Goal: Information Seeking & Learning: Understand process/instructions

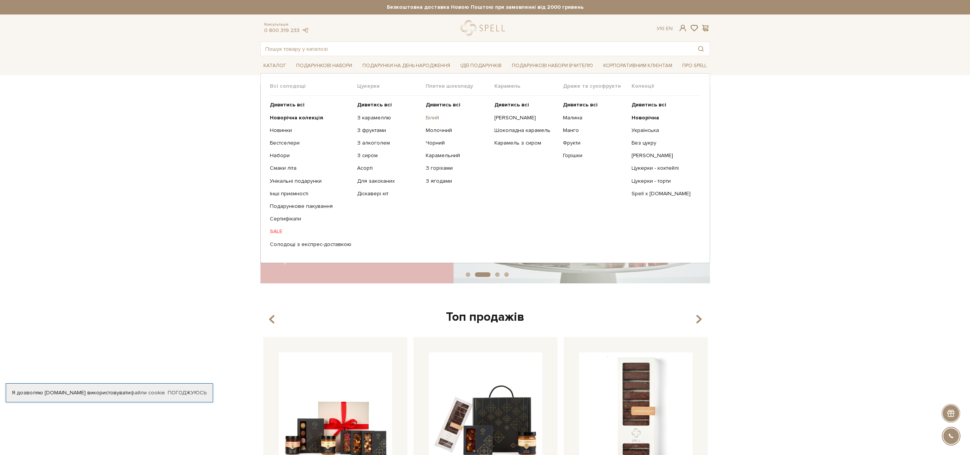
click at [429, 117] on link "Білий" at bounding box center [457, 117] width 63 height 7
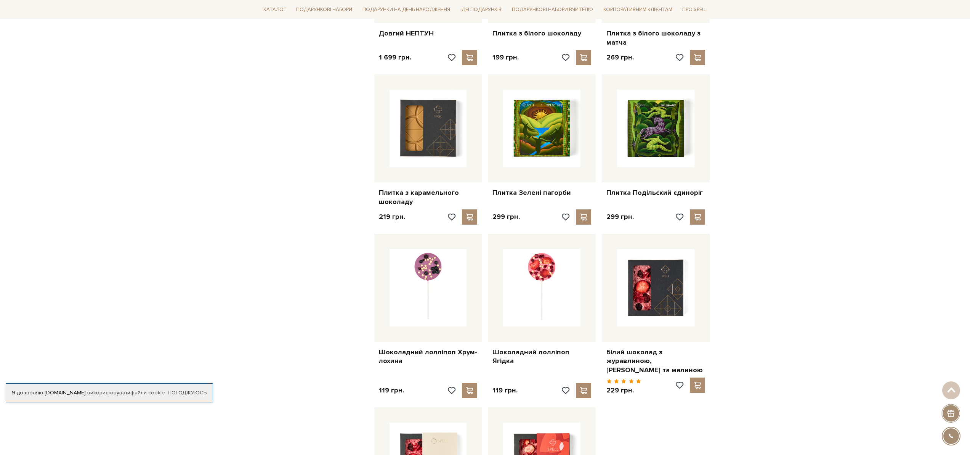
scroll to position [611, 0]
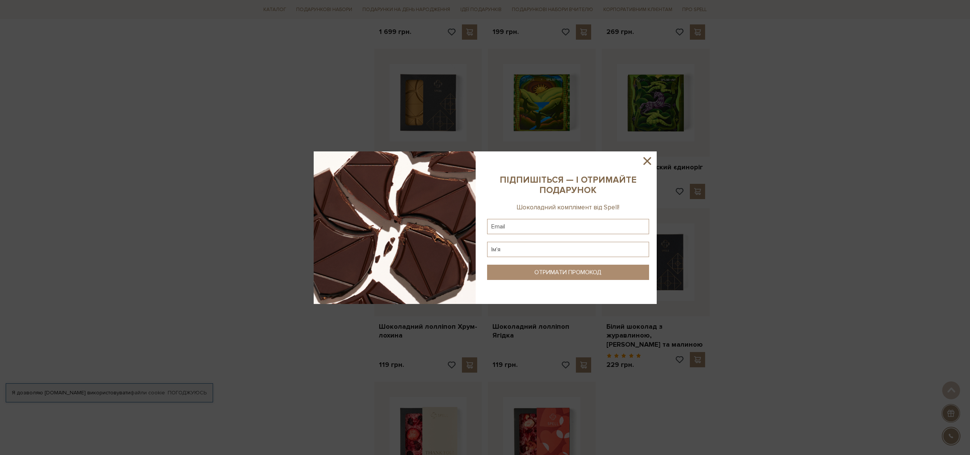
click at [647, 163] on icon at bounding box center [647, 160] width 13 height 13
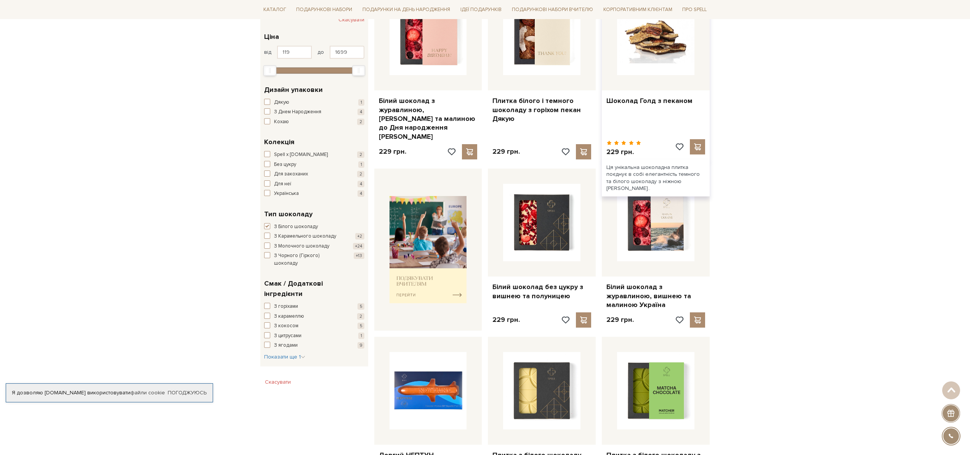
scroll to position [0, 0]
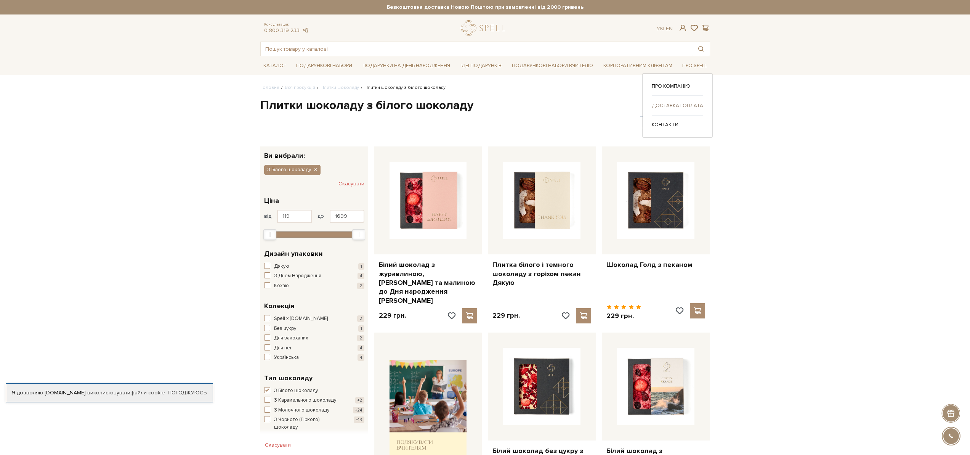
click at [663, 106] on link "Доставка і оплата" at bounding box center [677, 105] width 51 height 7
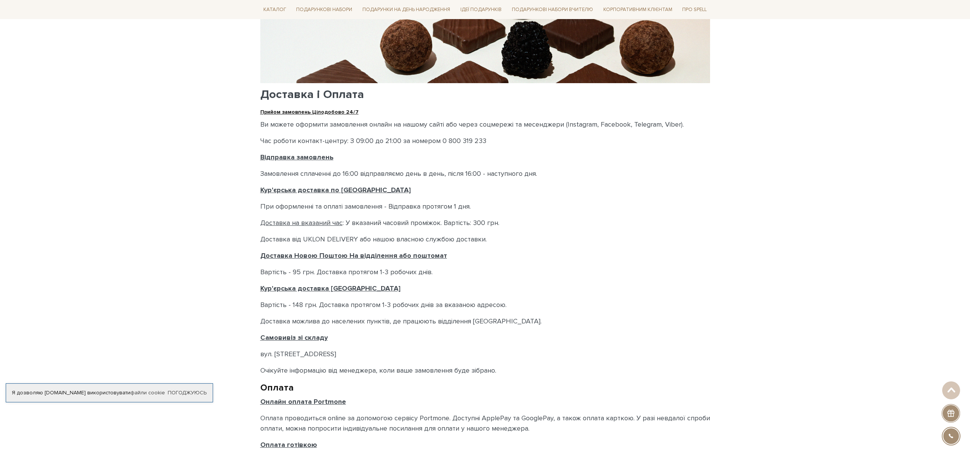
scroll to position [188, 0]
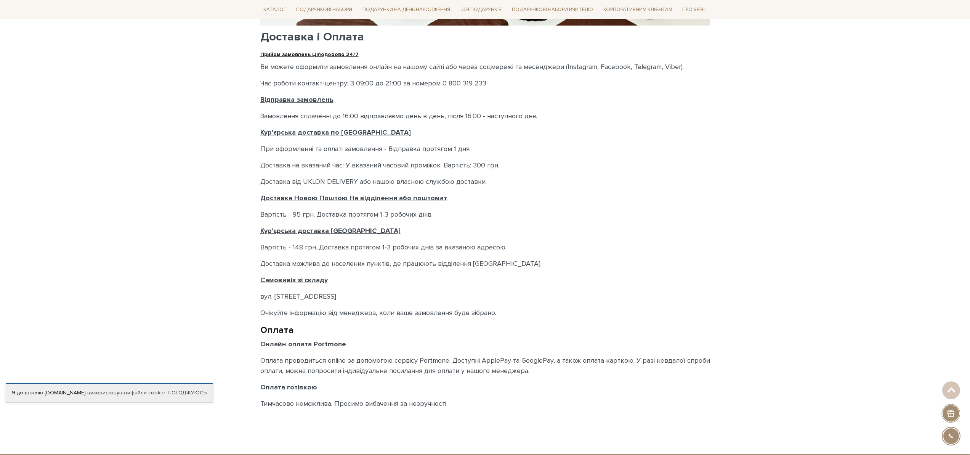
drag, startPoint x: 340, startPoint y: 296, endPoint x: 264, endPoint y: 297, distance: 75.8
click at [257, 296] on div "Головна Доставка і Оплата Доставка і Оплата Доставка і Оплата Прийом замовлень …" at bounding box center [485, 161] width 459 height 530
